Goal: Task Accomplishment & Management: Use online tool/utility

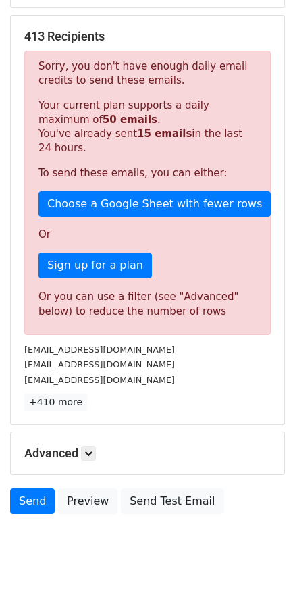
scroll to position [205, 0]
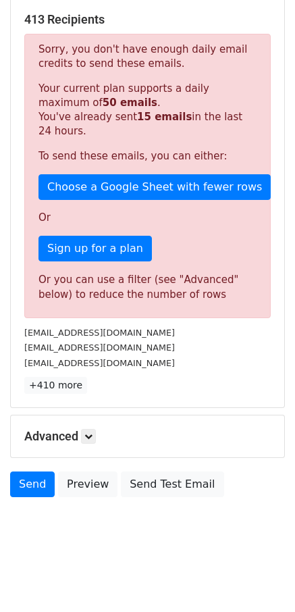
click at [101, 432] on h5 "Advanced" at bounding box center [147, 436] width 247 height 15
click at [96, 435] on link at bounding box center [88, 436] width 15 height 15
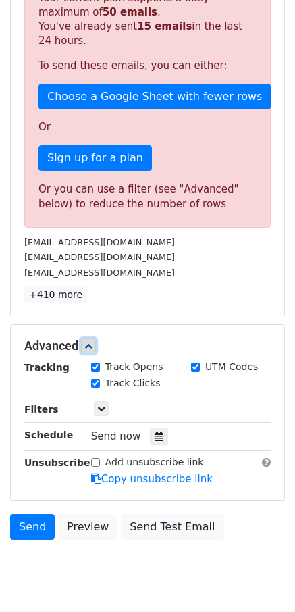
scroll to position [302, 0]
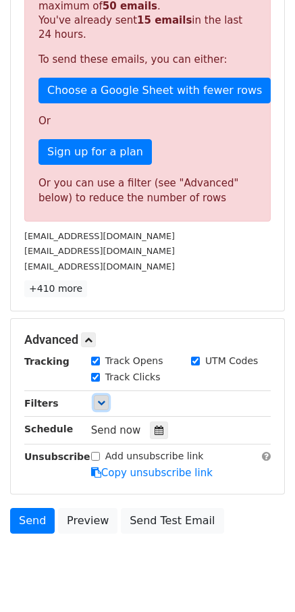
click at [97, 408] on link at bounding box center [101, 402] width 15 height 15
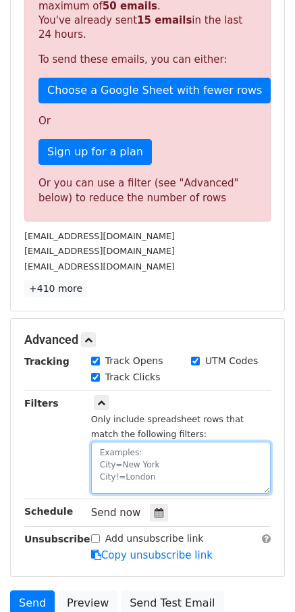
click at [119, 462] on textarea at bounding box center [181, 468] width 180 height 52
paste textarea "Date"
paste textarea "[DATE]"
type textarea "Date=[DATE]"
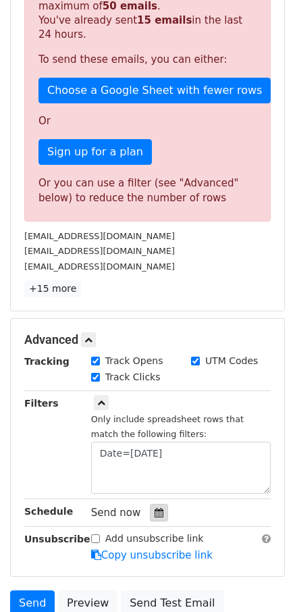
click at [155, 511] on icon at bounding box center [159, 512] width 9 height 9
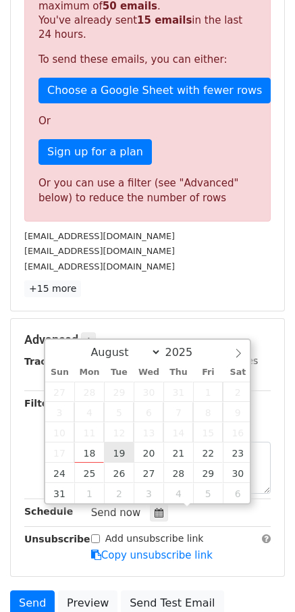
type input "[DATE] 12:00"
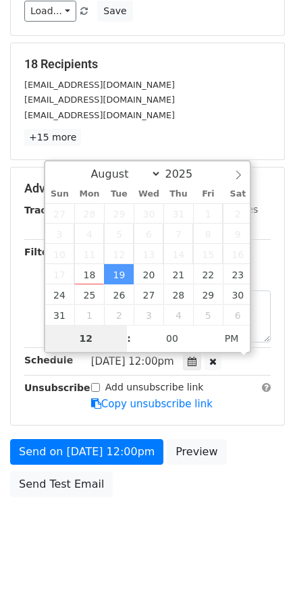
scroll to position [107, 0]
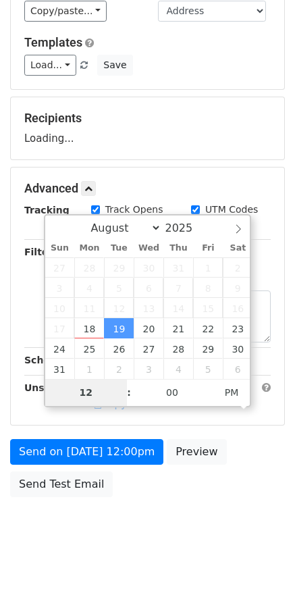
type input "8"
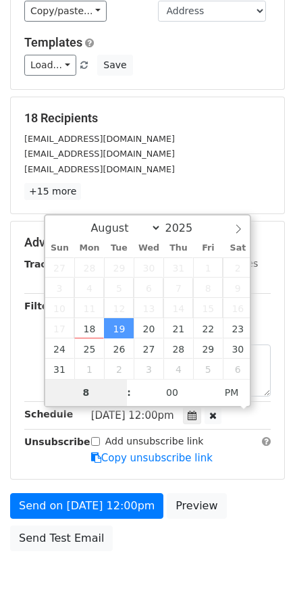
scroll to position [161, 0]
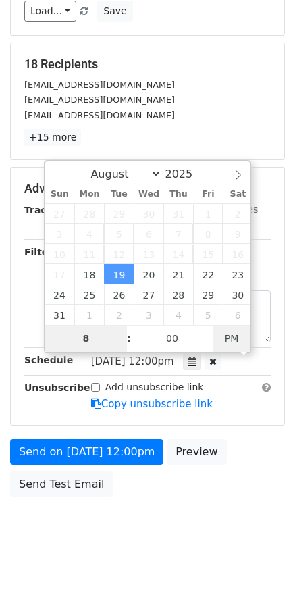
type input "[DATE] 08:00"
drag, startPoint x: 231, startPoint y: 332, endPoint x: 213, endPoint y: 347, distance: 23.4
click at [231, 332] on span "PM" at bounding box center [231, 338] width 37 height 27
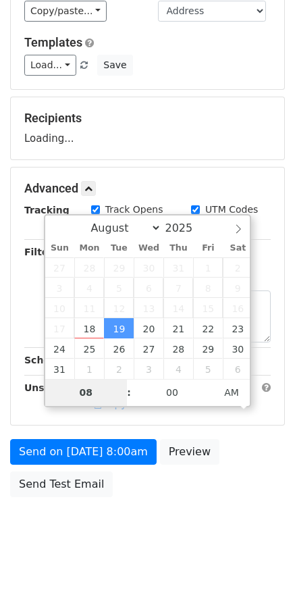
scroll to position [107, 0]
type input "08"
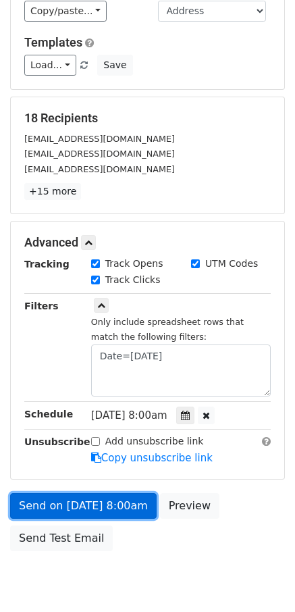
click at [61, 500] on link "Send on [DATE] 8:00am" at bounding box center [83, 506] width 147 height 26
